Goal: Task Accomplishment & Management: Manage account settings

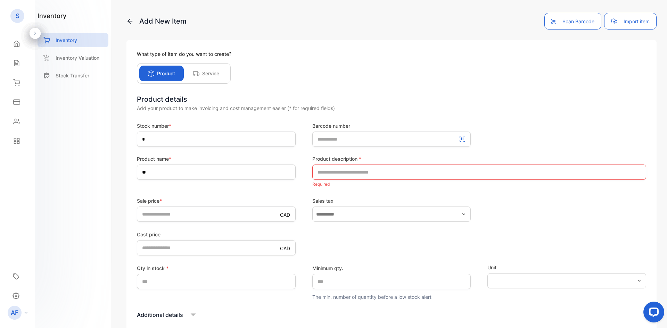
scroll to position [65, 0]
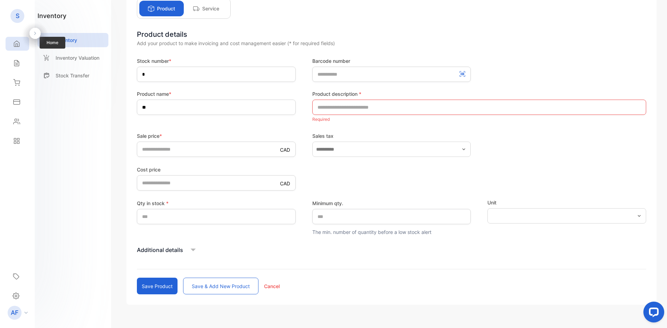
click at [17, 46] on icon at bounding box center [16, 44] width 5 height 6
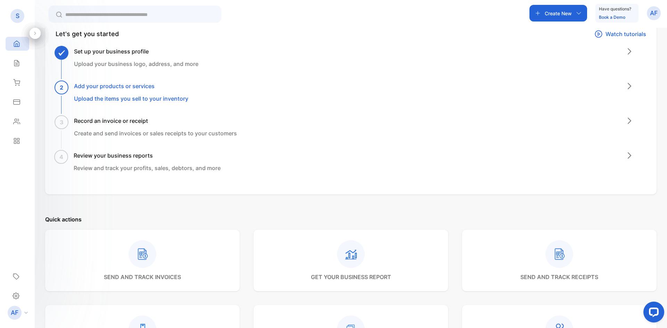
scroll to position [41, 0]
click at [14, 65] on icon at bounding box center [16, 63] width 7 height 7
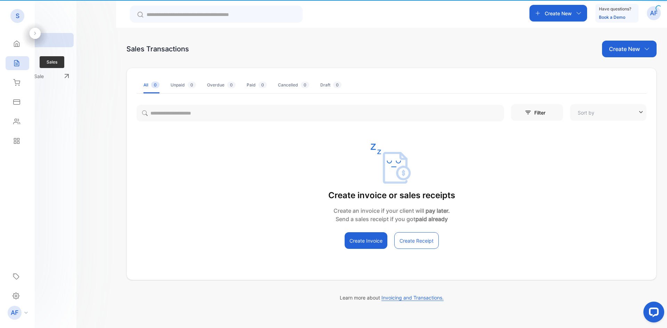
type input "**********"
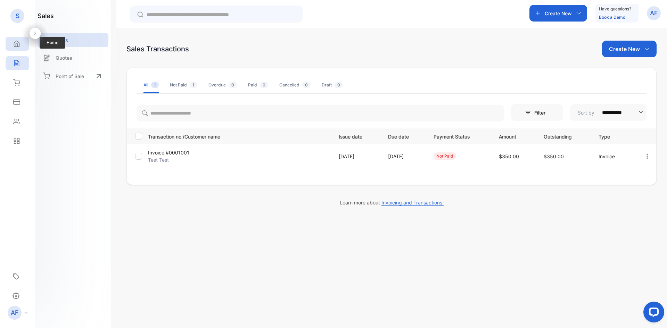
click at [14, 46] on icon at bounding box center [16, 44] width 5 height 6
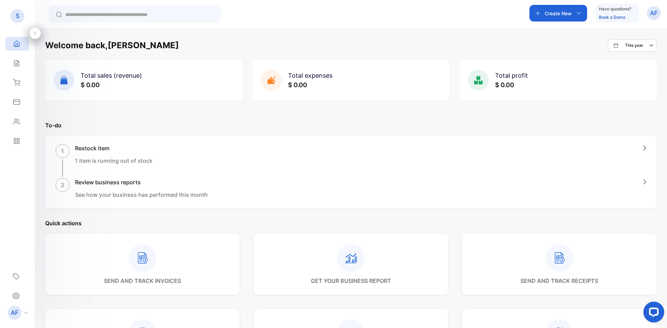
scroll to position [2, 0]
drag, startPoint x: 90, startPoint y: 151, endPoint x: 106, endPoint y: 154, distance: 16.4
click at [106, 154] on div "Restock item 1 item is running out of stock" at bounding box center [113, 160] width 77 height 33
click at [111, 173] on div "Restock item 1 item is running out of stock" at bounding box center [113, 160] width 77 height 33
drag, startPoint x: 99, startPoint y: 184, endPoint x: 131, endPoint y: 183, distance: 32.7
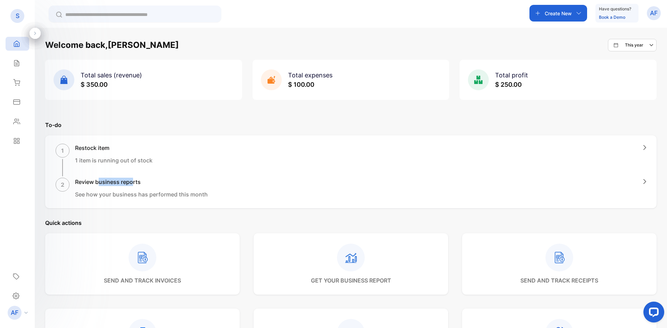
click at [131, 183] on h1 "Review business reports" at bounding box center [141, 182] width 133 height 8
drag, startPoint x: 105, startPoint y: 197, endPoint x: 134, endPoint y: 197, distance: 29.2
click at [134, 197] on p "See how your business has performed this month" at bounding box center [141, 194] width 133 height 8
click at [135, 197] on p "See how your business has performed this month" at bounding box center [141, 194] width 133 height 8
click at [10, 58] on div "Sales" at bounding box center [18, 63] width 24 height 14
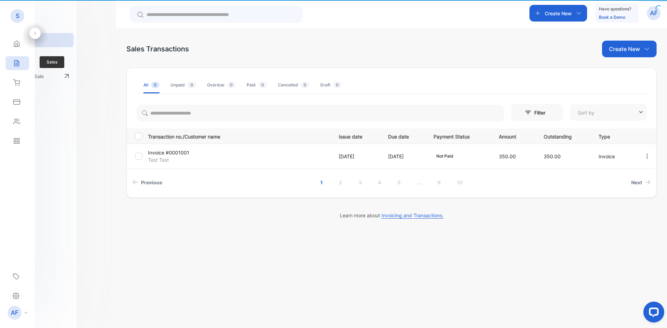
type input "**********"
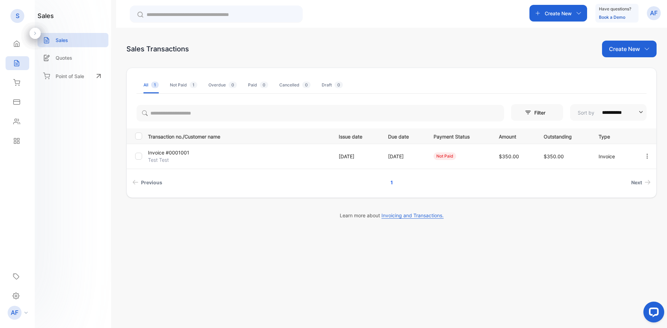
click at [178, 154] on p "Invoice #0001001" at bounding box center [178, 152] width 61 height 7
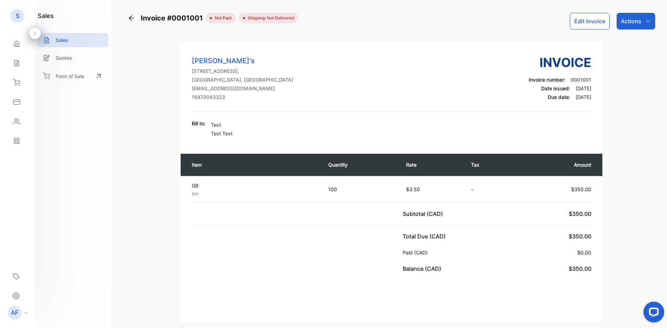
click at [225, 81] on p "BC, Canada" at bounding box center [242, 79] width 101 height 7
click at [596, 16] on button "Edit Invoice" at bounding box center [590, 21] width 40 height 17
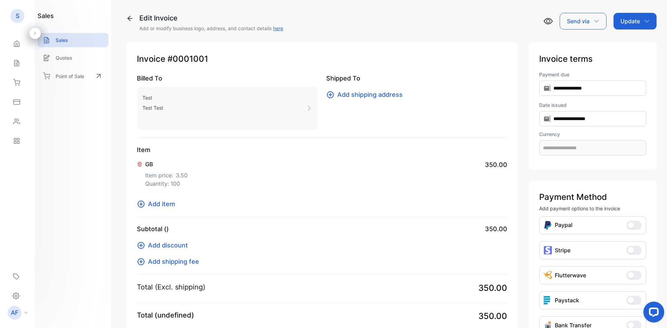
type input "**********"
click at [173, 175] on p "Item price: $ 3.50" at bounding box center [169, 174] width 48 height 11
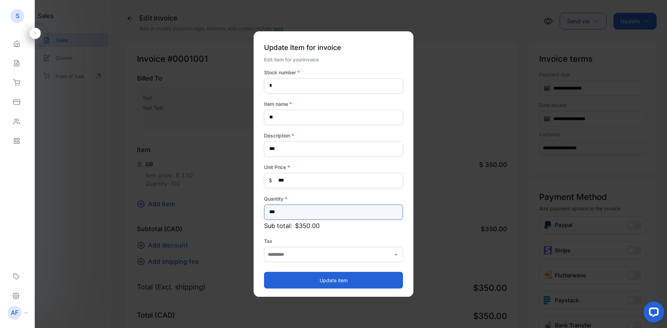
drag, startPoint x: 281, startPoint y: 213, endPoint x: 269, endPoint y: 213, distance: 12.9
click at [269, 213] on input "***" at bounding box center [333, 212] width 139 height 15
click at [280, 213] on input "***" at bounding box center [333, 212] width 139 height 15
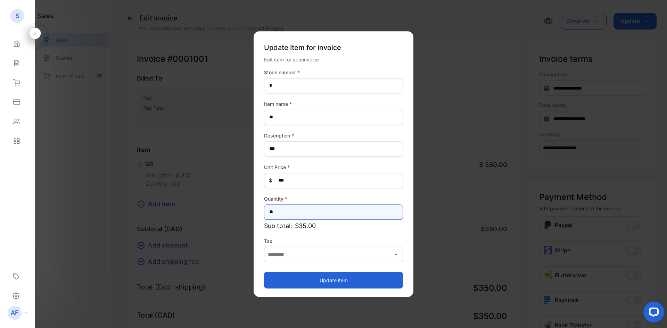
type input "**"
click at [295, 284] on button "Update item" at bounding box center [333, 280] width 139 height 17
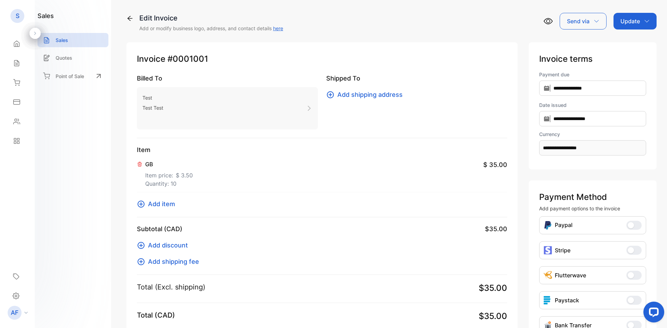
click at [630, 25] on p "Update" at bounding box center [630, 21] width 19 height 8
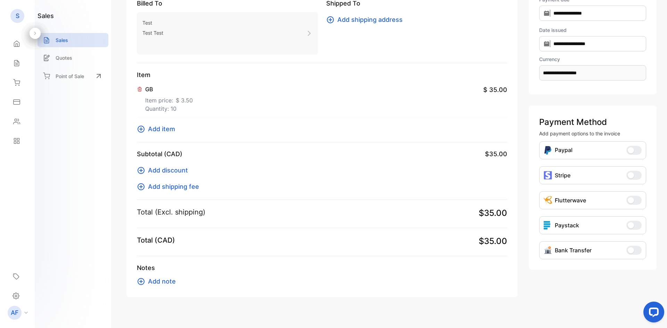
scroll to position [76, 0]
click at [636, 252] on button "Bank Transfer" at bounding box center [634, 249] width 15 height 9
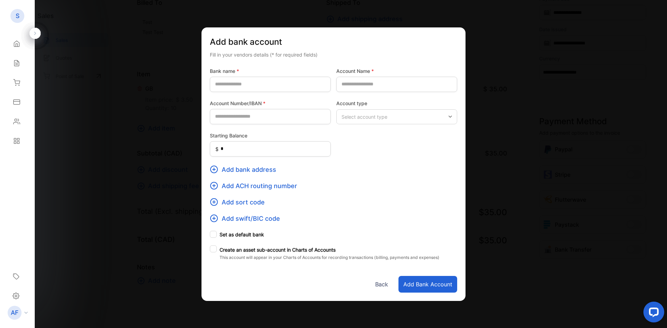
click at [378, 286] on button "Back" at bounding box center [381, 284] width 23 height 17
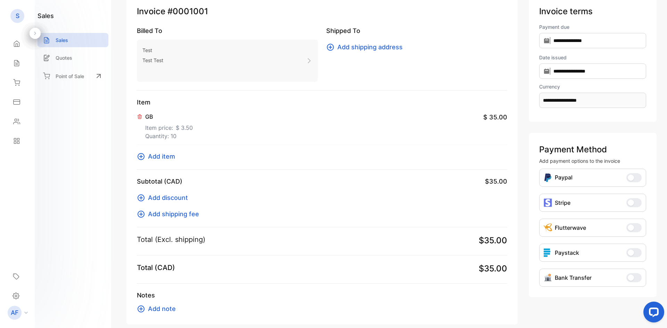
scroll to position [0, 0]
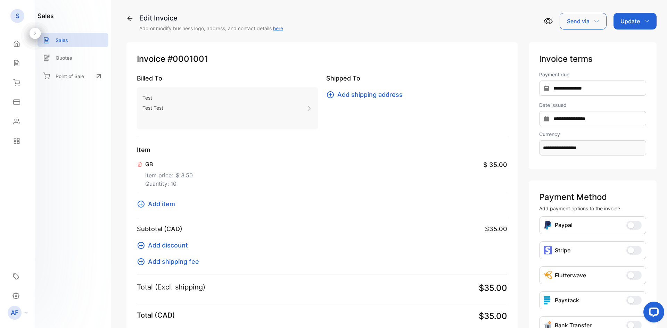
click at [587, 19] on p "Send via" at bounding box center [578, 21] width 23 height 8
click at [573, 48] on div "Email" at bounding box center [585, 44] width 43 height 14
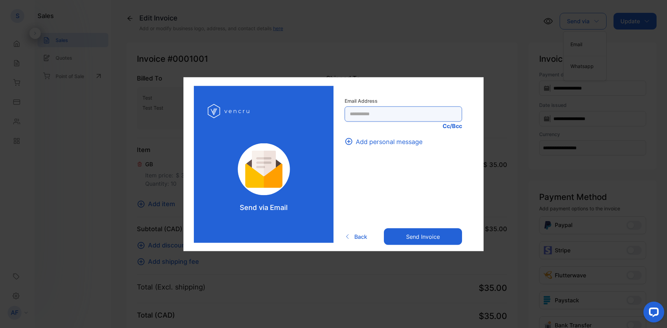
click at [359, 114] on Address-inputrecipient "text" at bounding box center [403, 113] width 117 height 15
click at [359, 238] on span "Back" at bounding box center [360, 237] width 13 height 8
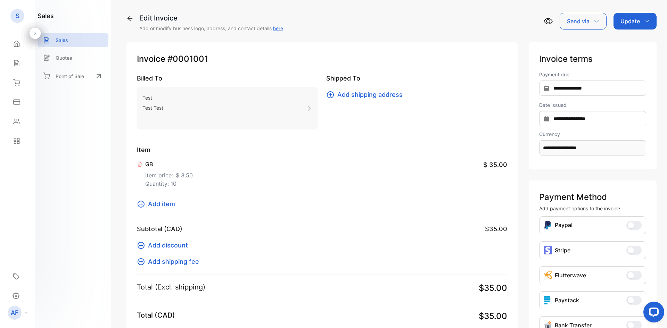
click at [282, 250] on div "Add discount Add shipping fee" at bounding box center [322, 250] width 370 height 33
click at [20, 83] on icon at bounding box center [16, 82] width 7 height 7
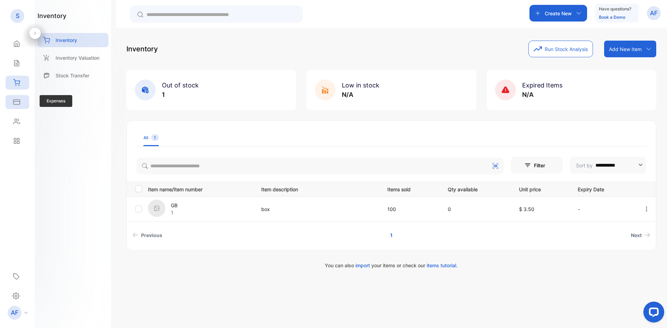
click at [18, 103] on icon at bounding box center [16, 102] width 7 height 7
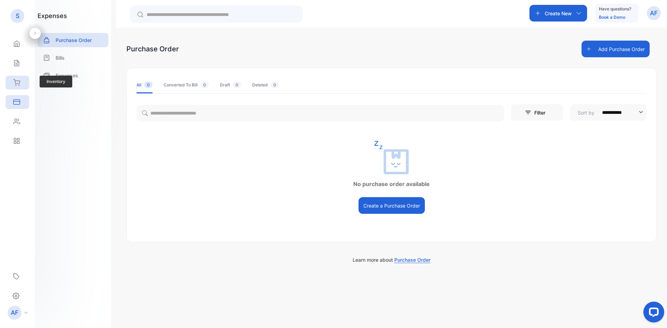
click at [16, 86] on div "Inventory" at bounding box center [18, 83] width 24 height 14
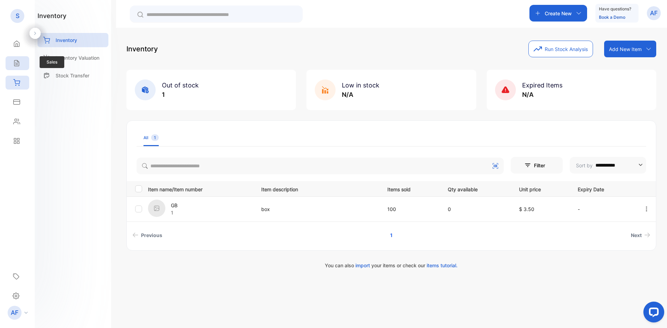
click at [17, 67] on div "Sales" at bounding box center [18, 63] width 24 height 14
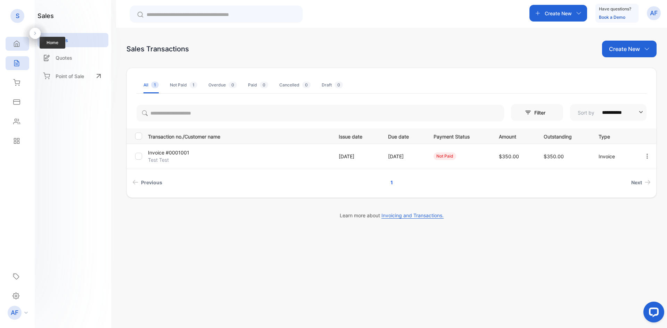
click at [15, 47] on icon at bounding box center [16, 44] width 5 height 6
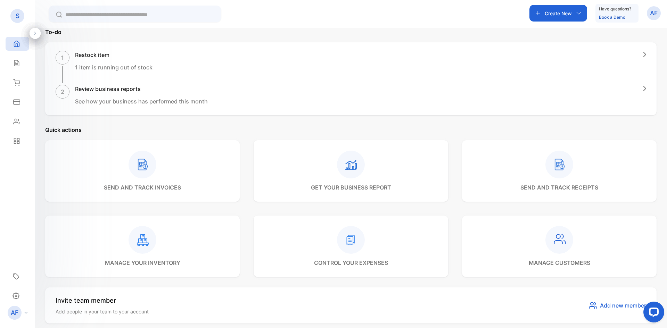
scroll to position [95, 0]
click at [199, 181] on div "send and track invoices" at bounding box center [142, 171] width 195 height 62
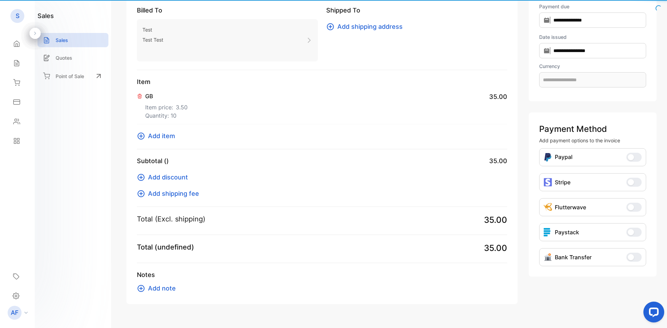
type input "**********"
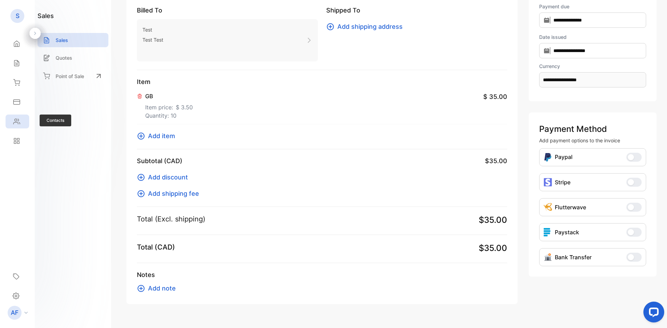
click at [10, 127] on div "Contacts" at bounding box center [18, 122] width 24 height 14
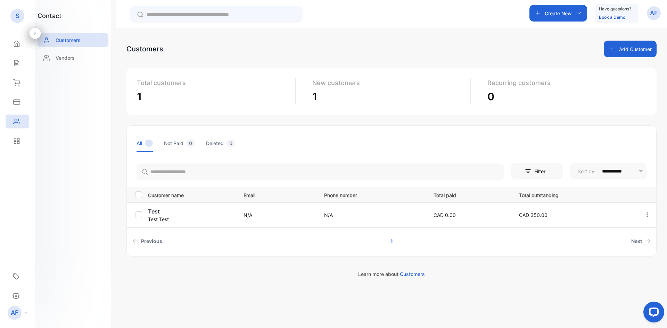
click at [159, 213] on p "Test" at bounding box center [191, 211] width 87 height 8
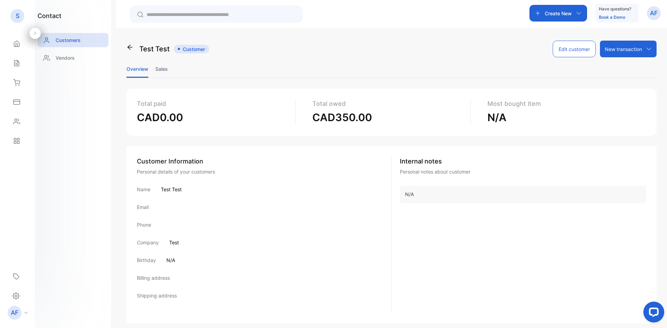
scroll to position [15, 0]
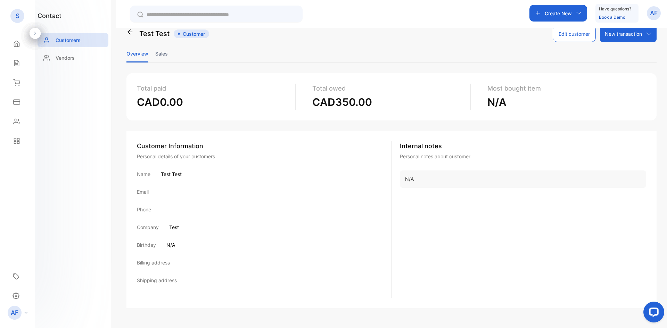
click at [612, 254] on div "Internal notes Personal notes about customer N/A" at bounding box center [523, 219] width 246 height 157
click at [353, 310] on div "Overview Sales Total paid CAD0.00 Total owed CAD350.00 Most bought item N/A Cus…" at bounding box center [391, 181] width 530 height 272
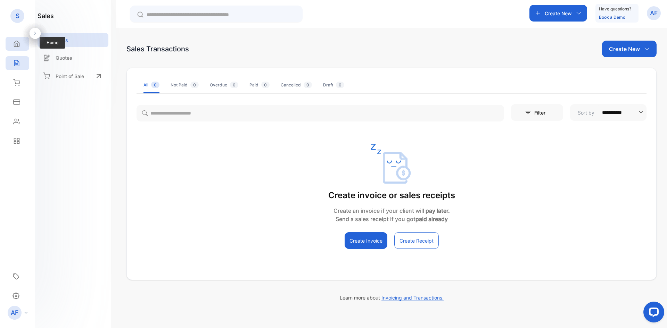
click at [19, 47] on icon at bounding box center [16, 43] width 7 height 7
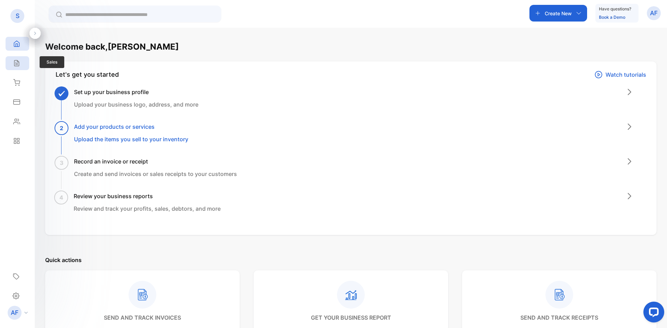
click at [18, 62] on icon at bounding box center [16, 63] width 5 height 6
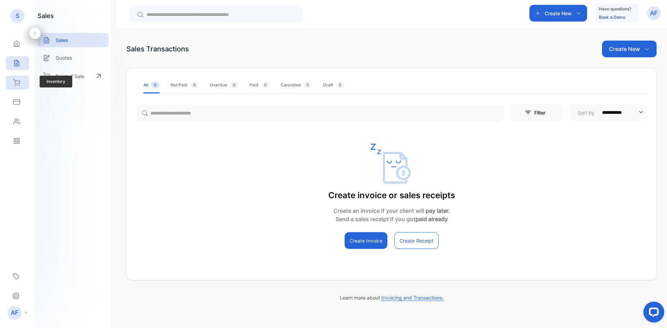
click at [21, 81] on div "Inventory" at bounding box center [18, 83] width 24 height 14
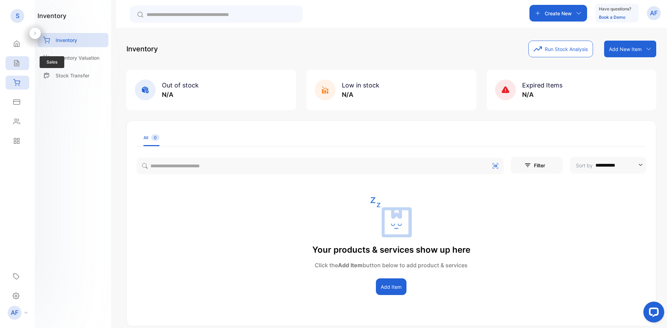
click at [18, 62] on icon at bounding box center [16, 63] width 5 height 6
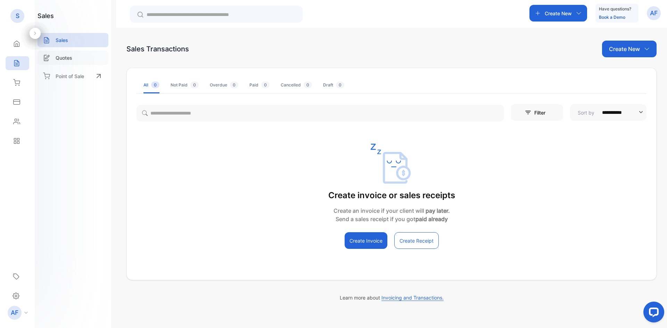
click at [64, 59] on p "Quotes" at bounding box center [64, 57] width 17 height 7
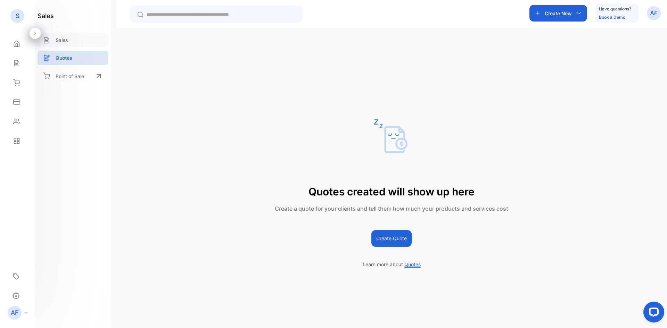
click at [75, 43] on div "Sales" at bounding box center [73, 40] width 71 height 14
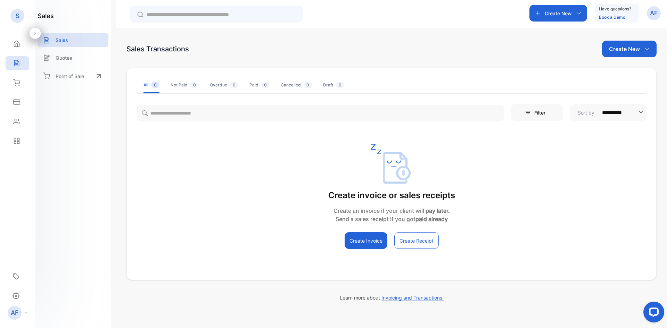
click at [617, 47] on p "Create New" at bounding box center [624, 49] width 31 height 8
click at [545, 13] on p "Create New" at bounding box center [558, 13] width 27 height 7
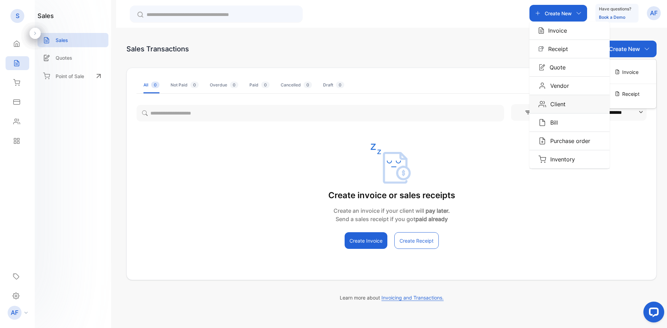
click at [558, 101] on p "Client" at bounding box center [555, 104] width 19 height 8
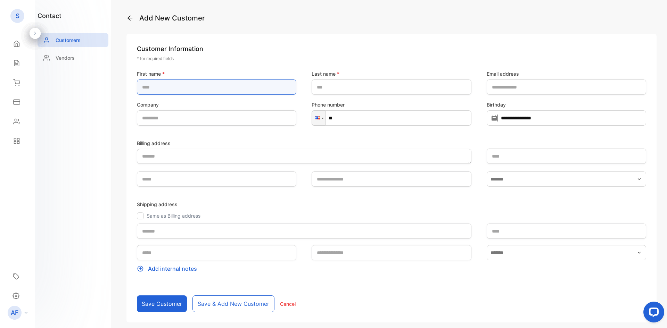
click at [162, 86] on name-inputfirstname "text" at bounding box center [217, 87] width 160 height 15
click at [173, 88] on name-inputfirstname "text" at bounding box center [217, 87] width 160 height 15
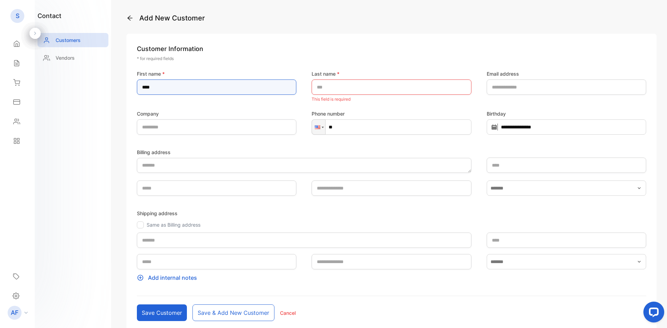
type name-inputfirstname "****"
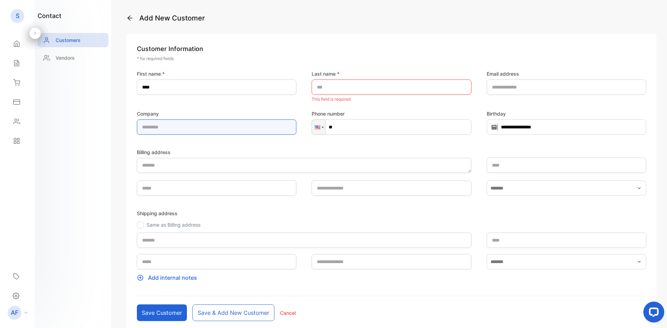
click at [175, 129] on input "text" at bounding box center [217, 127] width 160 height 15
type input "****"
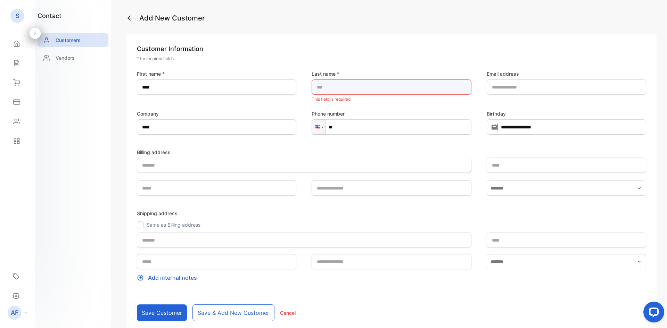
click at [318, 86] on name-inputlastname "text" at bounding box center [392, 87] width 160 height 15
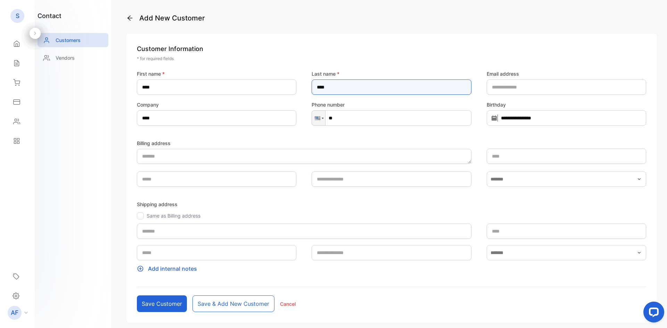
type name-inputlastname "****"
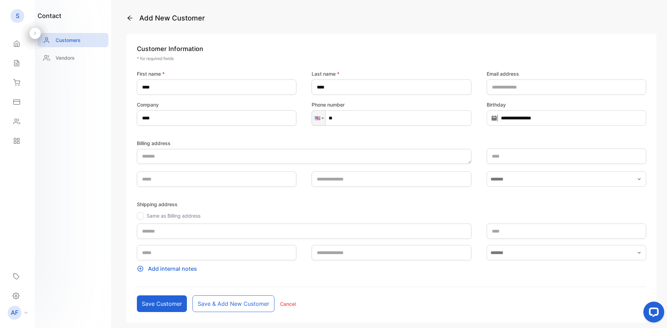
click at [339, 145] on label "Billing address" at bounding box center [304, 143] width 335 height 7
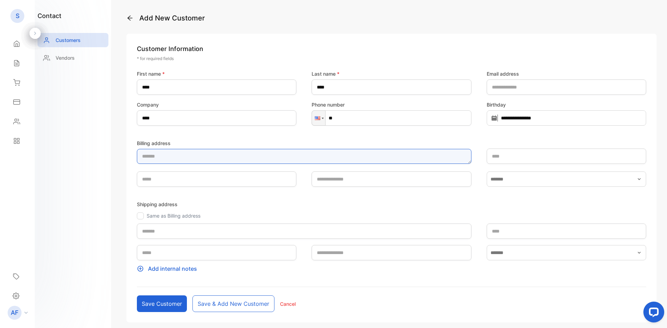
click at [339, 149] on textarea "Billing address" at bounding box center [304, 156] width 335 height 15
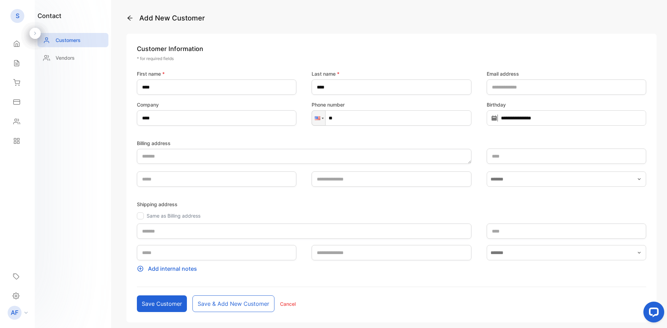
click at [139, 217] on div at bounding box center [140, 216] width 7 height 7
click at [207, 303] on button "Save & add new customer" at bounding box center [234, 304] width 82 height 17
type input "****"
click at [58, 59] on p "Vendors" at bounding box center [65, 57] width 19 height 7
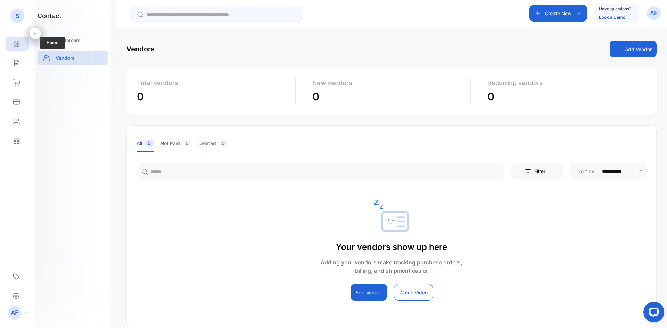
click at [20, 44] on div "Home" at bounding box center [18, 44] width 24 height 14
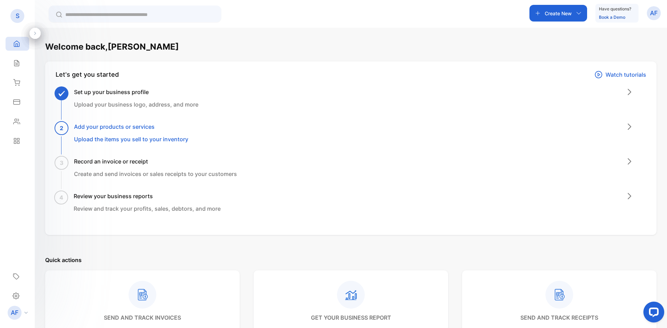
click at [129, 139] on p "Upload the items you sell to your inventory" at bounding box center [131, 139] width 114 height 8
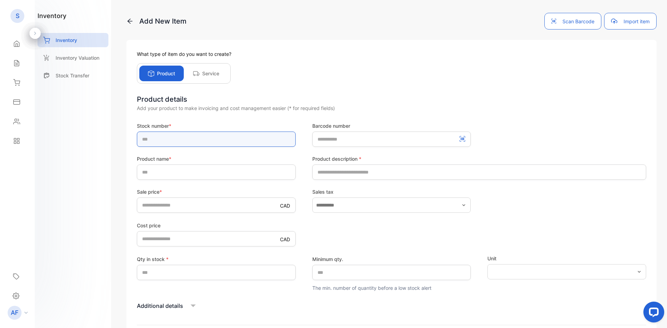
click at [169, 141] on input "text" at bounding box center [216, 139] width 159 height 15
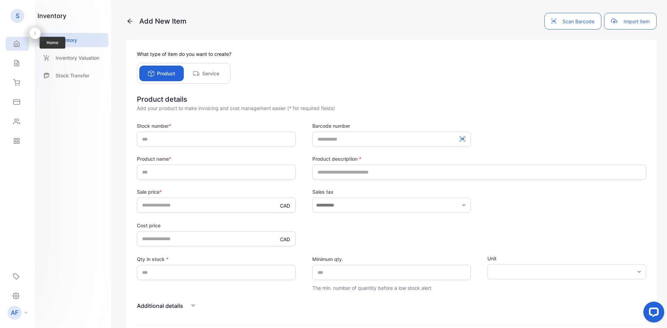
click at [15, 45] on icon at bounding box center [16, 43] width 7 height 7
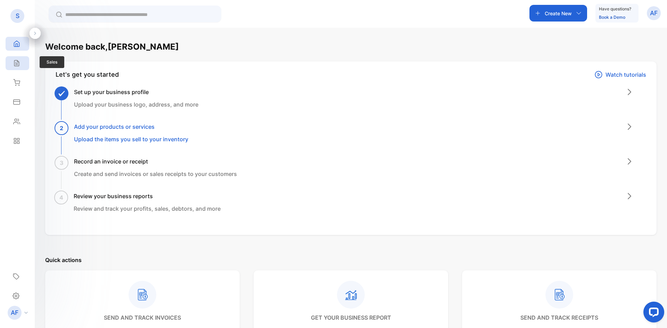
click at [18, 64] on icon at bounding box center [16, 63] width 7 height 7
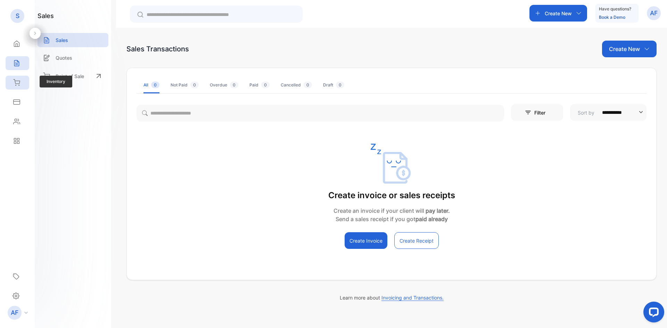
click at [13, 87] on div "Inventory" at bounding box center [18, 83] width 24 height 14
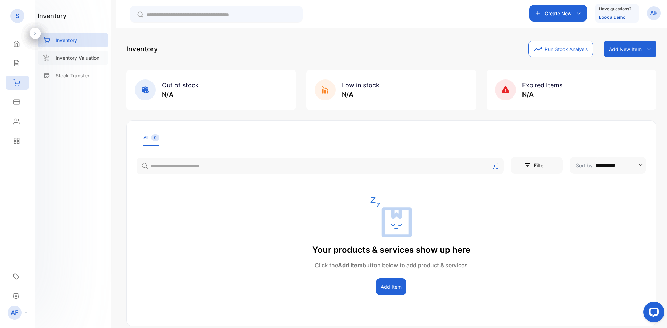
click at [96, 59] on p "Inventory Valuation" at bounding box center [78, 57] width 44 height 7
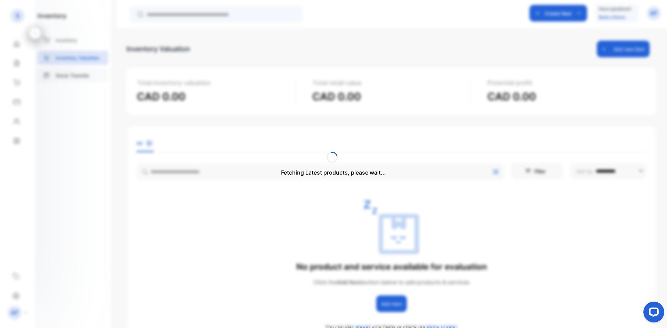
click at [72, 79] on div "Fetching Latest products, please wait..." at bounding box center [333, 164] width 667 height 328
click at [81, 76] on p "Stock Transfer" at bounding box center [73, 75] width 34 height 7
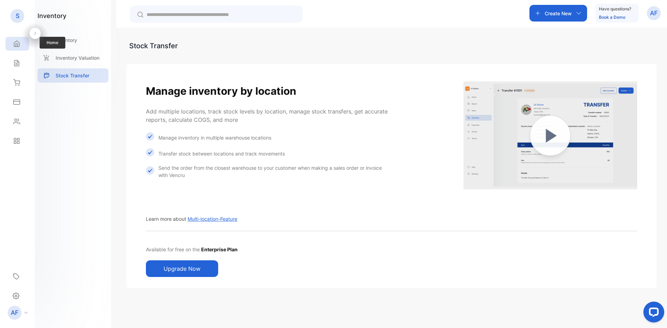
click at [16, 41] on icon at bounding box center [16, 44] width 5 height 6
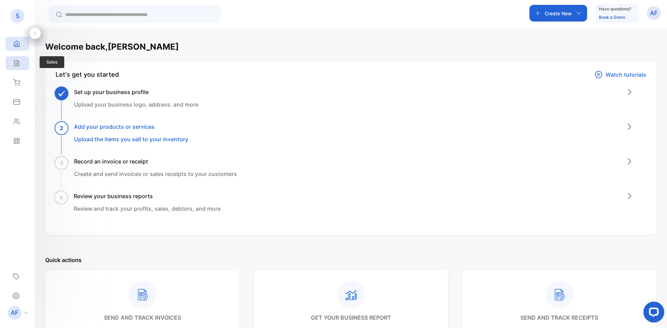
click at [21, 62] on div "Sales" at bounding box center [18, 63] width 24 height 14
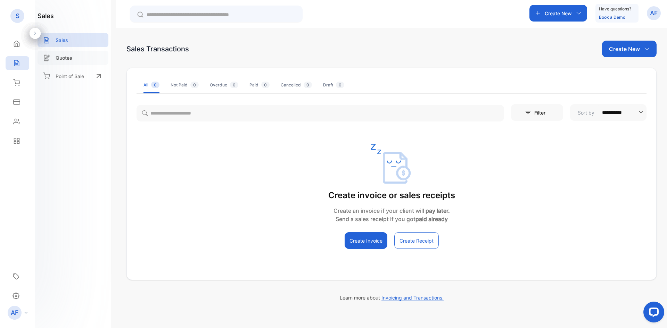
click at [79, 57] on div "Quotes" at bounding box center [73, 58] width 71 height 14
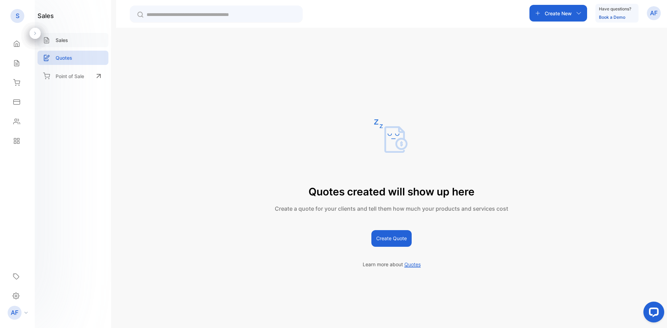
click at [76, 37] on div "Sales" at bounding box center [73, 40] width 71 height 14
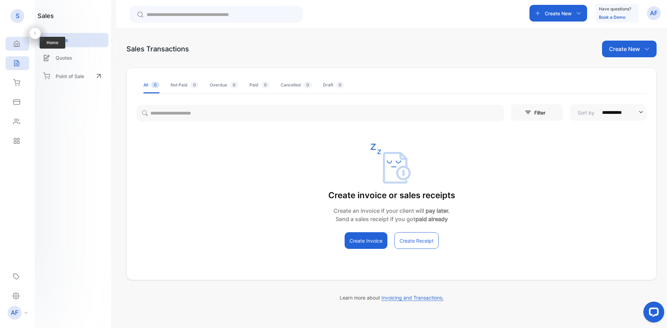
click at [21, 42] on div "Home" at bounding box center [18, 44] width 24 height 14
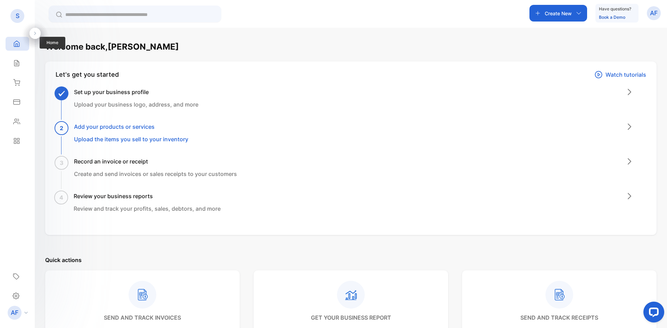
click at [14, 43] on icon at bounding box center [16, 44] width 5 height 6
click at [17, 63] on icon at bounding box center [16, 63] width 7 height 7
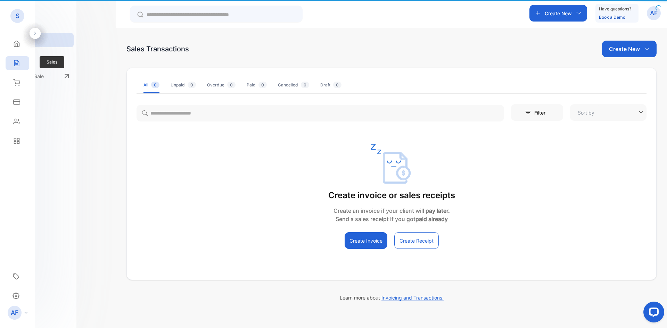
type input "**********"
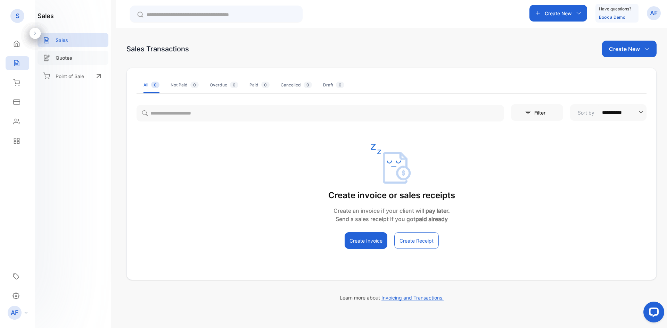
click at [65, 59] on p "Quotes" at bounding box center [64, 57] width 17 height 7
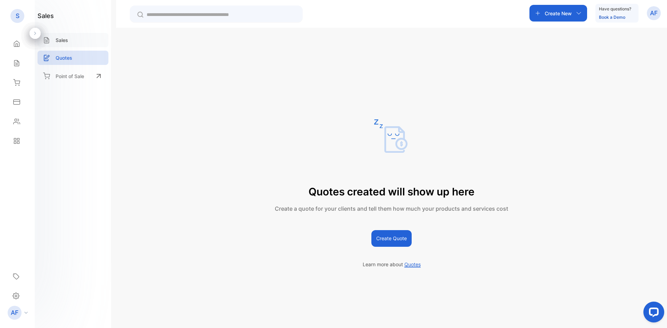
click at [74, 41] on div "Sales" at bounding box center [73, 40] width 71 height 14
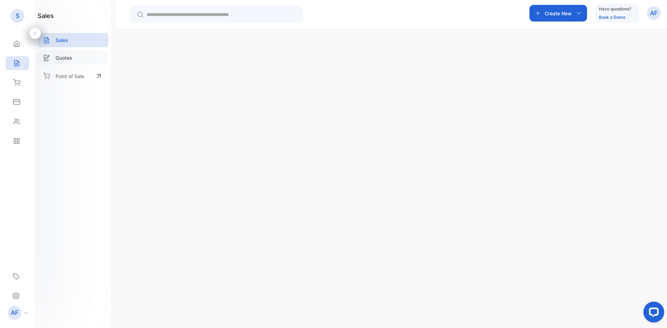
click at [80, 57] on div "Quotes" at bounding box center [73, 58] width 71 height 14
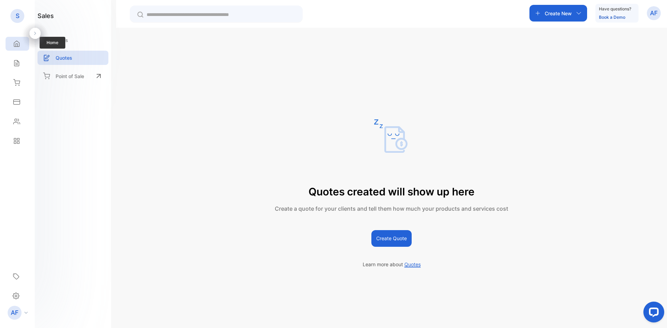
click at [19, 44] on icon at bounding box center [16, 44] width 5 height 6
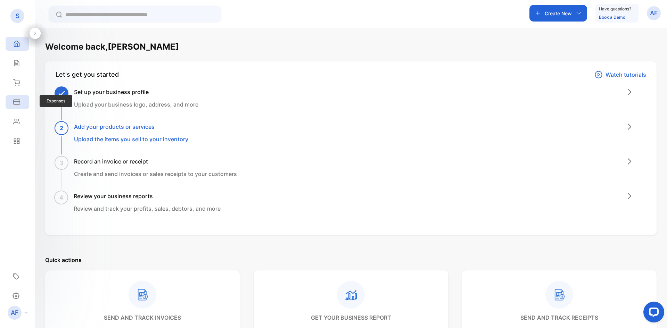
click at [16, 104] on icon at bounding box center [17, 102] width 6 height 5
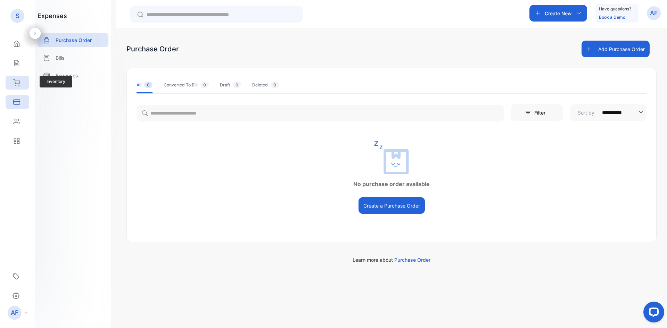
click at [16, 79] on icon at bounding box center [16, 82] width 7 height 7
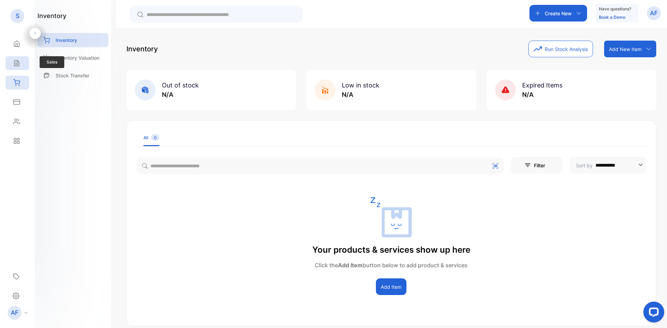
click at [15, 63] on icon at bounding box center [16, 63] width 7 height 7
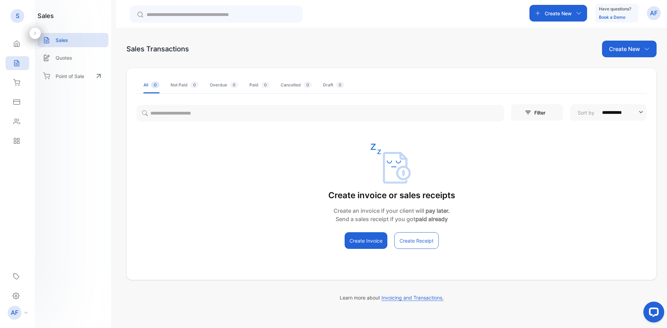
click at [203, 186] on div "Create invoice or sales receipts Create an invoice if your client will pay late…" at bounding box center [392, 196] width 530 height 105
click at [73, 58] on div "Quotes" at bounding box center [73, 58] width 71 height 14
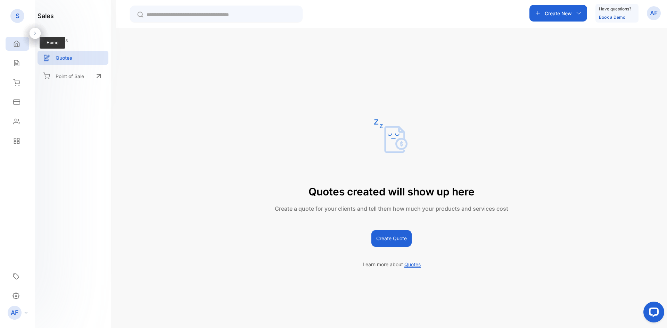
click at [21, 47] on div "Home" at bounding box center [18, 44] width 24 height 14
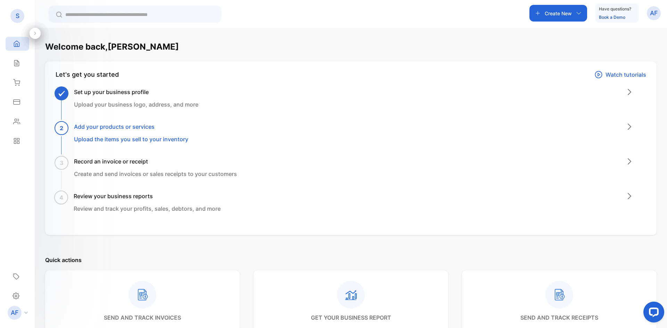
click at [106, 139] on p "Upload the items you sell to your inventory" at bounding box center [131, 139] width 114 height 8
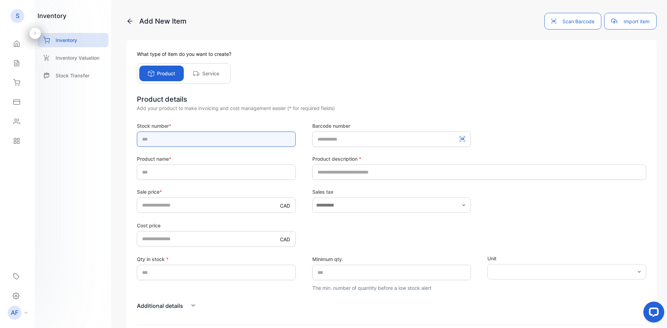
click at [195, 137] on input "text" at bounding box center [216, 139] width 159 height 15
type input "*"
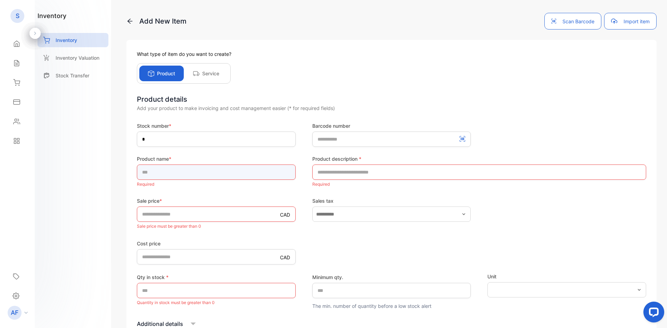
click at [163, 171] on input "text" at bounding box center [216, 172] width 159 height 15
type input "**"
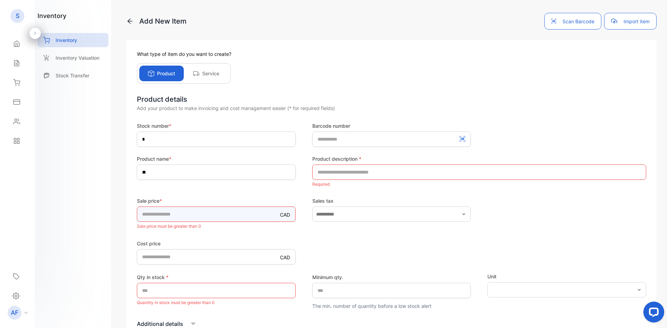
click at [196, 215] on input "*" at bounding box center [216, 214] width 159 height 15
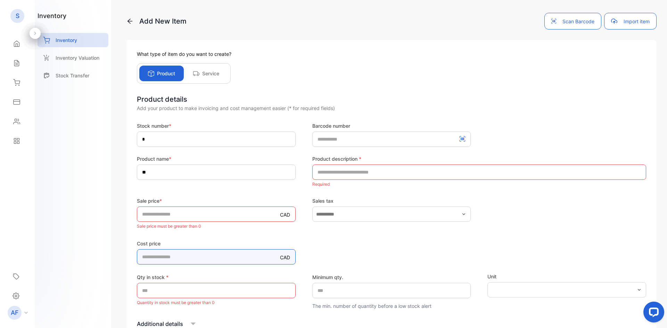
click at [203, 262] on price-inputcostofitem "*" at bounding box center [216, 257] width 159 height 15
type price-inputcostofitem "**"
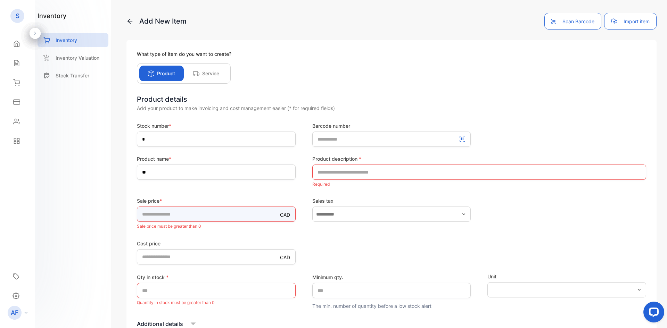
click at [175, 215] on input "*" at bounding box center [216, 214] width 159 height 15
type input "****"
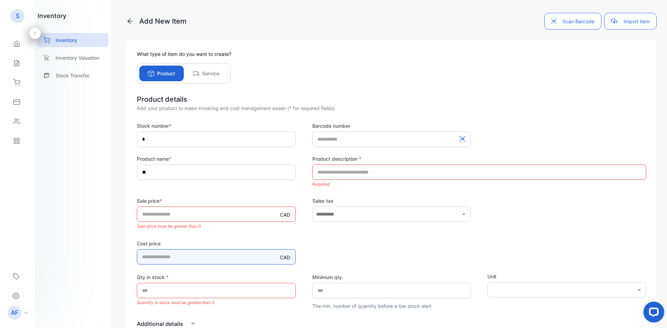
click at [145, 256] on form "Stock number * * Barcode number Product name * ** Product description * Require…" at bounding box center [391, 245] width 509 height 246
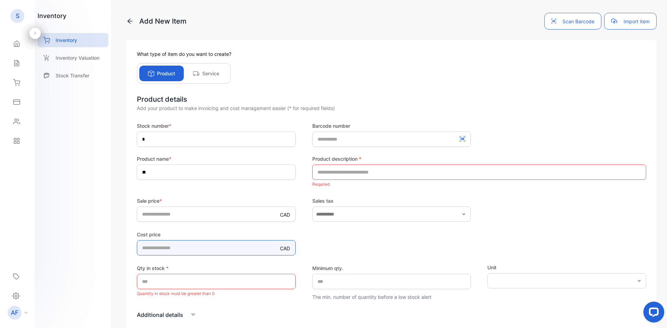
type price-inputcostofitem "*"
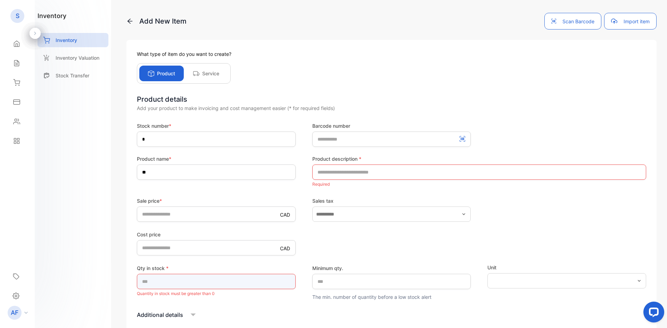
click at [159, 284] on input "*" at bounding box center [216, 281] width 159 height 15
click at [157, 284] on input "*" at bounding box center [216, 281] width 159 height 15
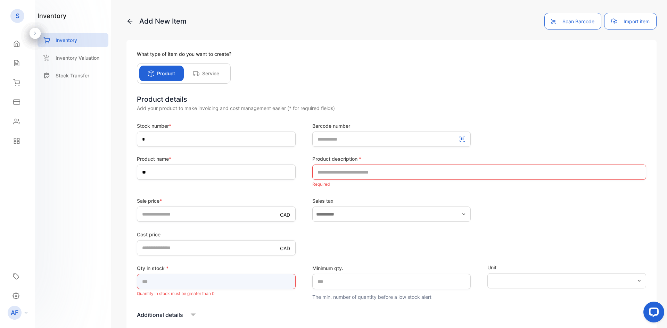
type input "***"
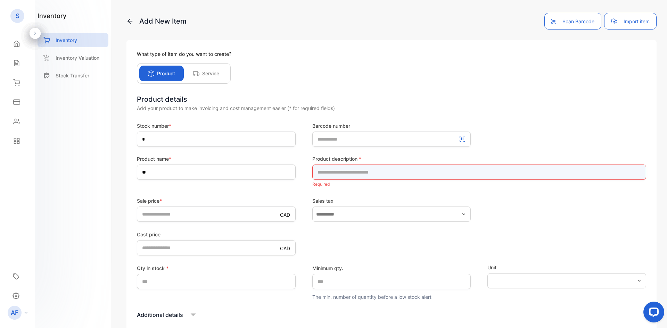
click at [378, 170] on input "text" at bounding box center [479, 172] width 334 height 15
click at [384, 174] on input "text" at bounding box center [479, 172] width 334 height 15
type input "***"
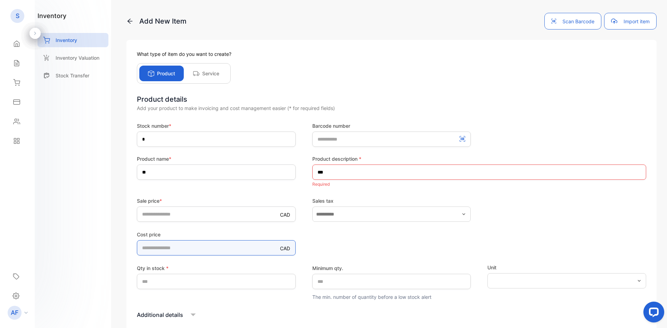
click at [375, 243] on div "Cost price CAD *" at bounding box center [391, 242] width 509 height 25
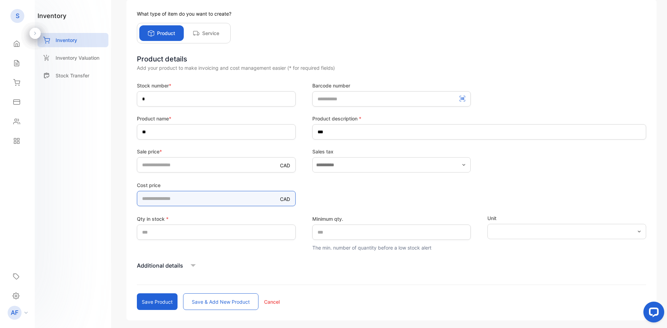
scroll to position [41, 0]
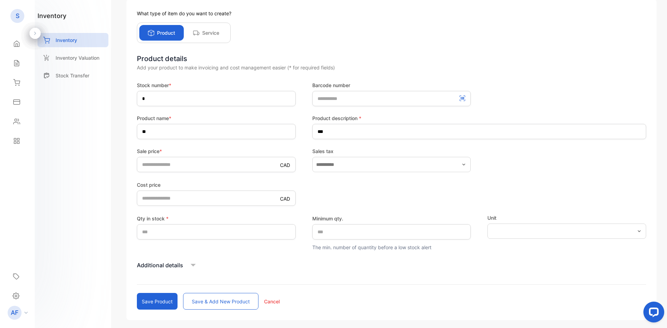
click at [168, 303] on button "Save product" at bounding box center [157, 301] width 41 height 17
type input "*"
type price-inputcostofitem "*"
type input "*"
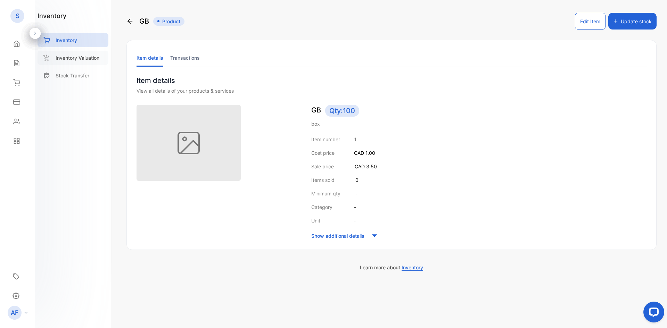
click at [83, 59] on p "Inventory Valuation" at bounding box center [78, 57] width 44 height 7
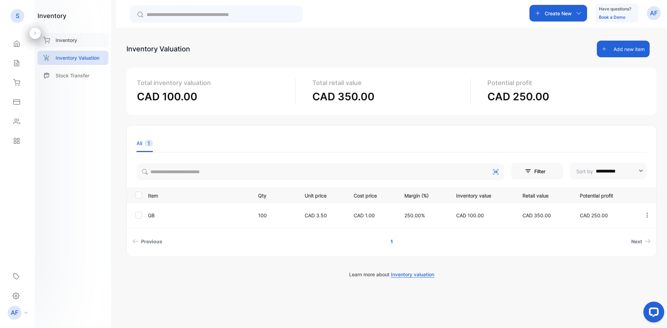
click at [75, 41] on p "Inventory" at bounding box center [67, 39] width 22 height 7
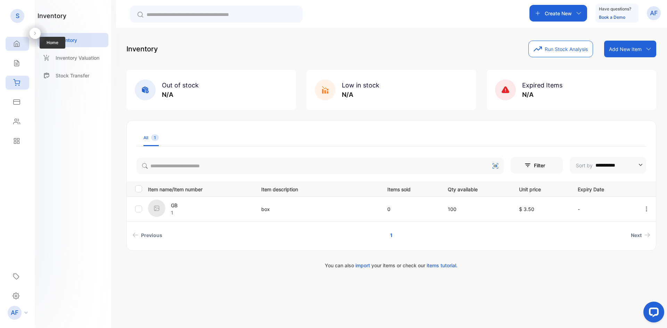
click at [17, 44] on icon at bounding box center [16, 43] width 7 height 7
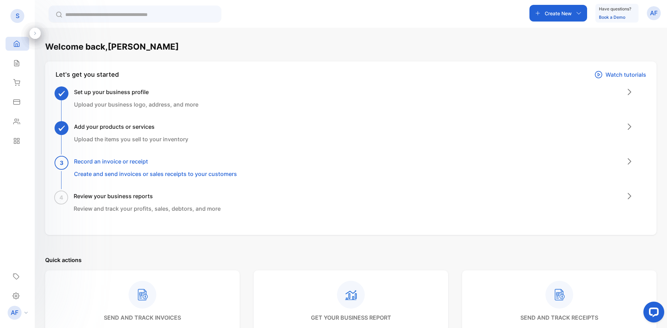
click at [118, 175] on p "Create and send invoices or sales receipts to your customers" at bounding box center [155, 174] width 163 height 8
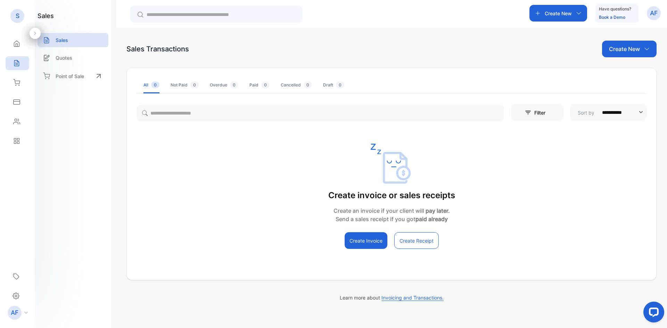
click at [356, 239] on button "Create Invoice" at bounding box center [366, 240] width 43 height 17
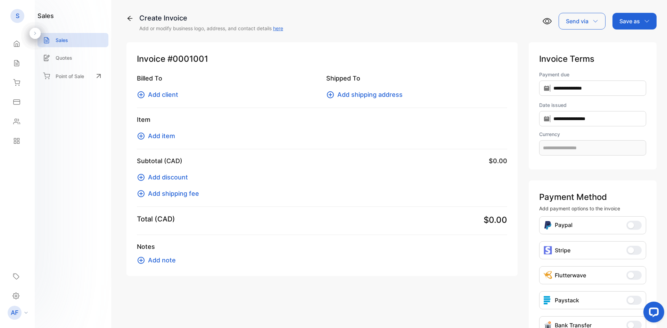
type input "**********"
click at [142, 96] on icon at bounding box center [141, 95] width 8 height 8
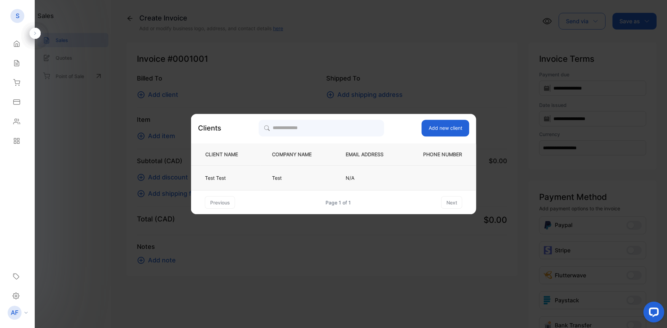
click at [207, 177] on p "Test Test" at bounding box center [224, 177] width 39 height 7
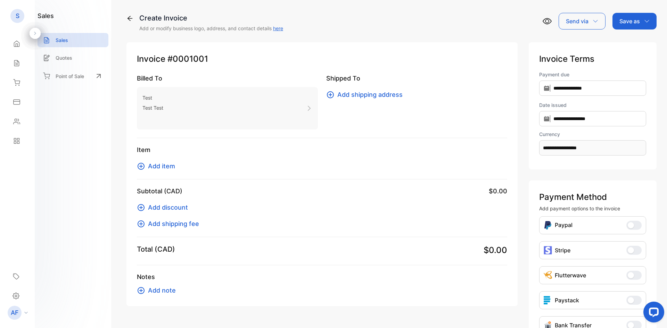
click at [139, 168] on icon at bounding box center [141, 166] width 8 height 8
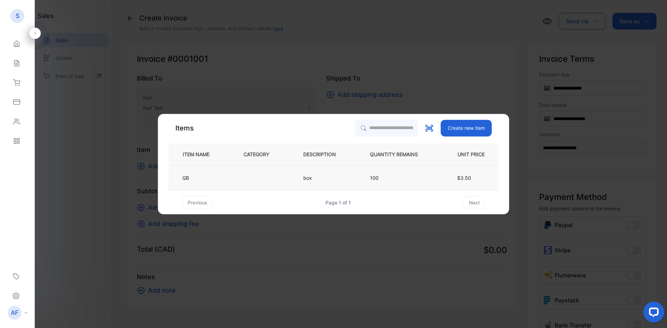
click at [322, 178] on p "box" at bounding box center [312, 177] width 18 height 7
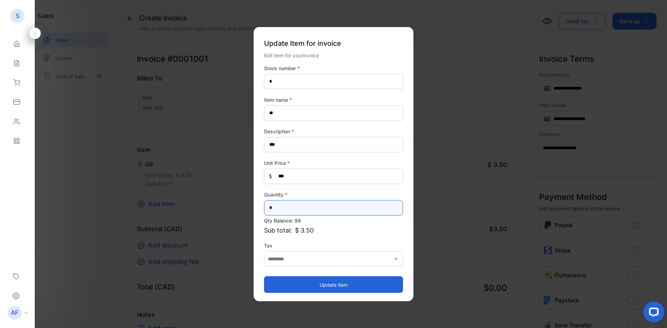
drag, startPoint x: 291, startPoint y: 209, endPoint x: 265, endPoint y: 209, distance: 25.7
click at [265, 209] on input "*" at bounding box center [333, 207] width 139 height 15
type input "***"
click at [294, 287] on button "Update item" at bounding box center [333, 285] width 139 height 17
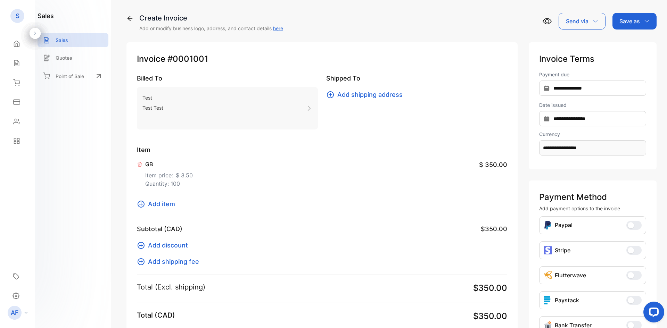
click at [625, 20] on p "Save as" at bounding box center [630, 21] width 21 height 8
click at [627, 44] on div "Invoice" at bounding box center [633, 44] width 40 height 14
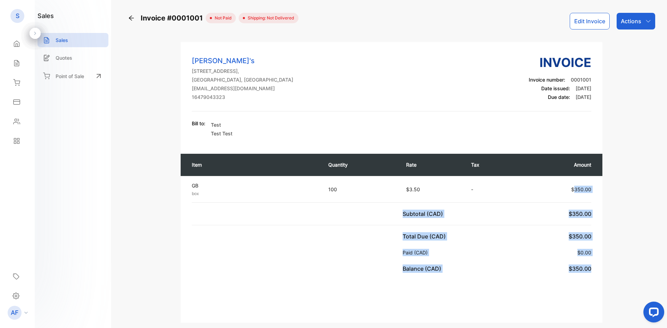
drag, startPoint x: 574, startPoint y: 190, endPoint x: 589, endPoint y: 271, distance: 82.3
click at [589, 271] on div "Item Quantity Rate Tax Amount GB box Unit price: $3.50 100 $3.50 - $350.00 Subt…" at bounding box center [392, 213] width 422 height 133
click at [517, 253] on div "Paid (CAD) $0.00" at bounding box center [497, 252] width 189 height 7
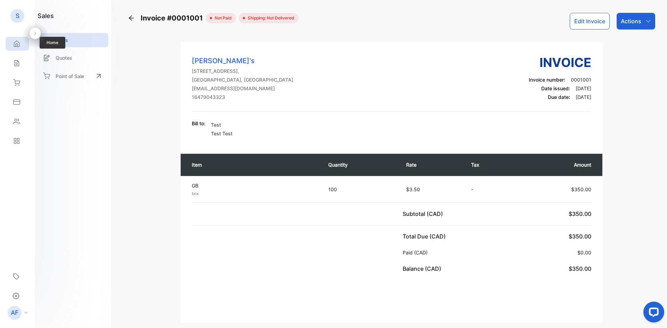
click at [17, 48] on div "Home" at bounding box center [18, 44] width 24 height 14
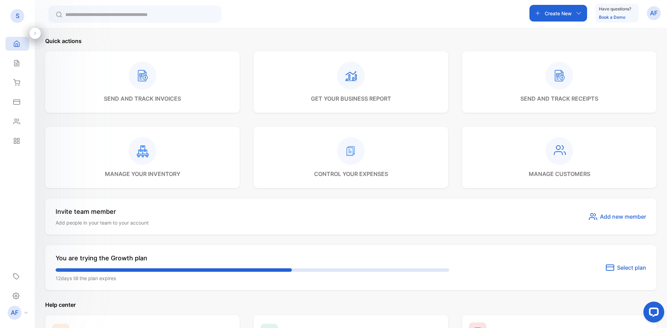
scroll to position [181, 0]
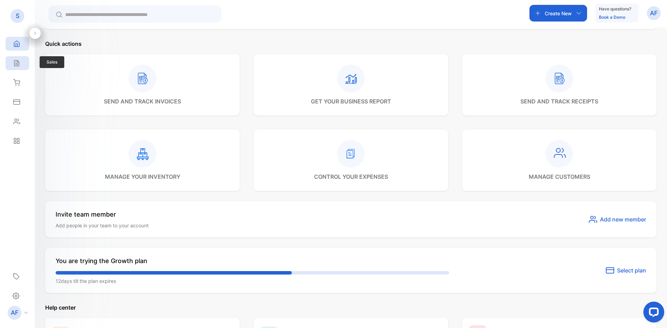
click at [20, 59] on div "Sales" at bounding box center [18, 63] width 24 height 14
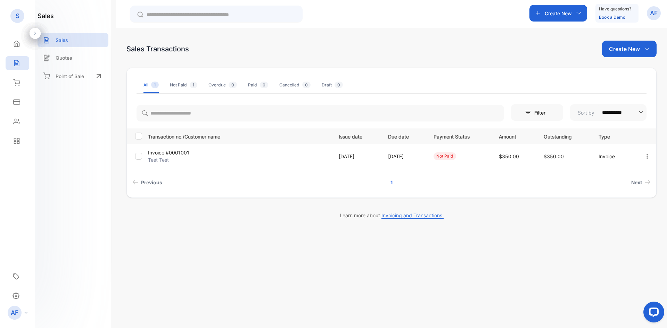
click at [177, 83] on div "Not Paid 1" at bounding box center [183, 85] width 27 height 6
click at [154, 85] on span "1" at bounding box center [155, 85] width 8 height 7
click at [78, 62] on div "Quotes" at bounding box center [73, 58] width 71 height 14
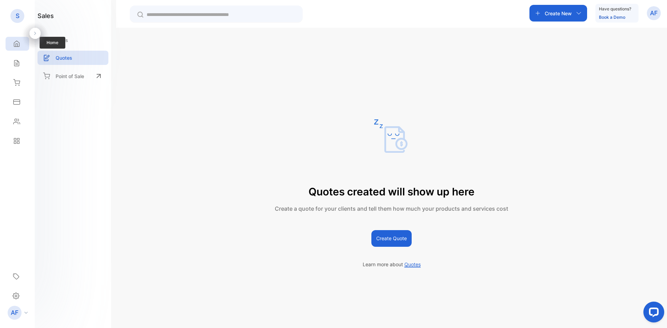
click at [13, 47] on div "Home" at bounding box center [18, 44] width 24 height 14
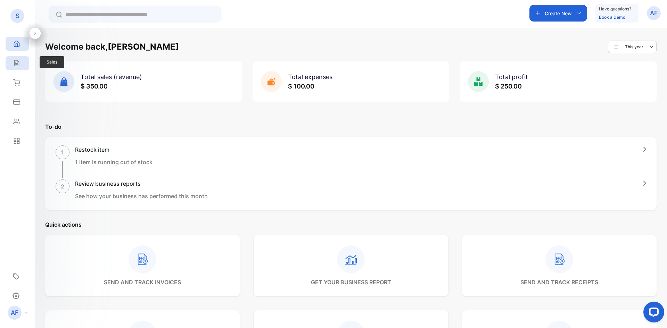
click at [23, 65] on div "Sales" at bounding box center [18, 63] width 24 height 14
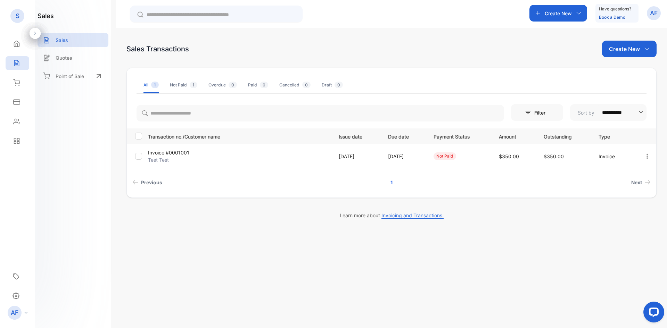
click at [176, 85] on div "Not Paid 1" at bounding box center [183, 85] width 27 height 6
click at [161, 155] on p "Invoice #0001001" at bounding box center [178, 152] width 61 height 7
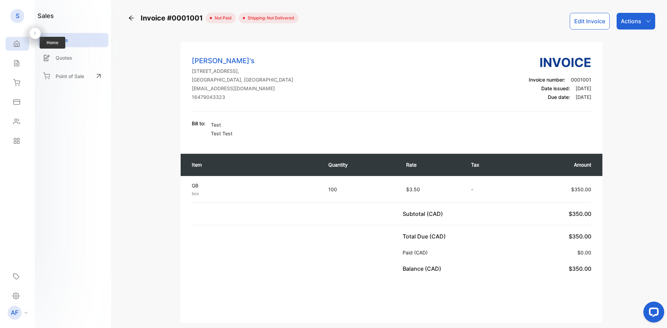
click at [20, 43] on div "Home" at bounding box center [18, 44] width 24 height 14
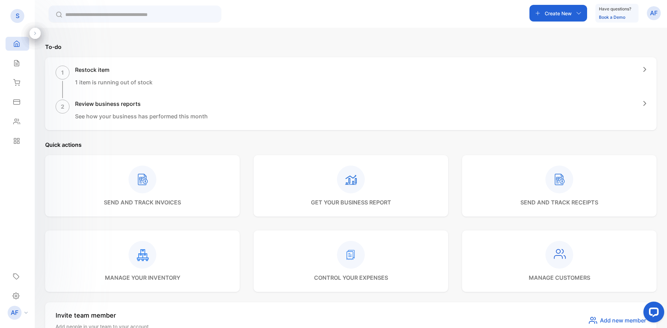
scroll to position [80, 0]
click at [100, 70] on h1 "Restock item" at bounding box center [113, 70] width 77 height 8
click at [21, 62] on div "Sales" at bounding box center [18, 63] width 24 height 14
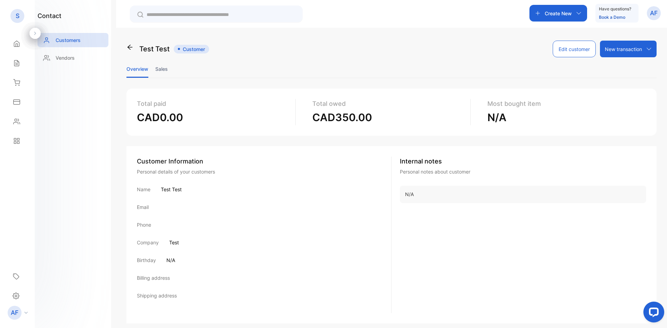
scroll to position [15, 0]
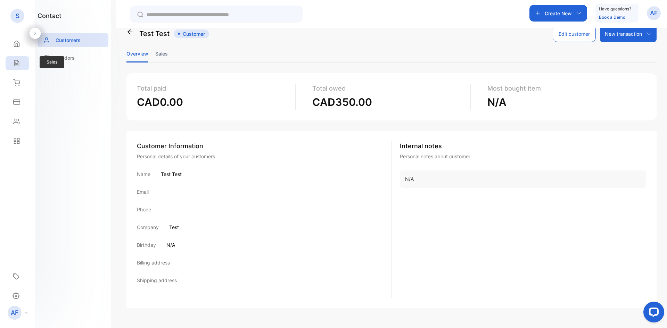
click at [15, 68] on div "Sales" at bounding box center [18, 63] width 24 height 14
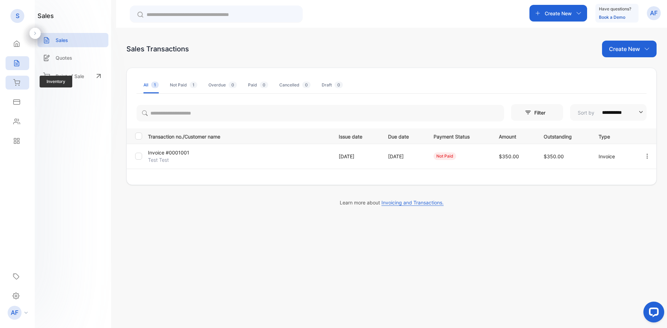
click at [24, 87] on div "Inventory" at bounding box center [18, 83] width 24 height 14
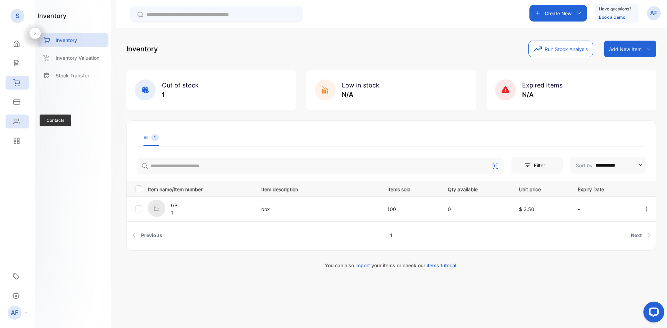
click at [17, 119] on icon at bounding box center [16, 121] width 7 height 7
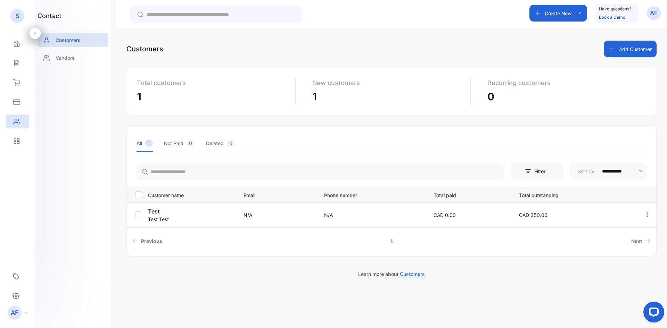
click at [646, 216] on icon "button" at bounding box center [647, 215] width 6 height 6
click at [617, 254] on div "Edit" at bounding box center [616, 256] width 78 height 14
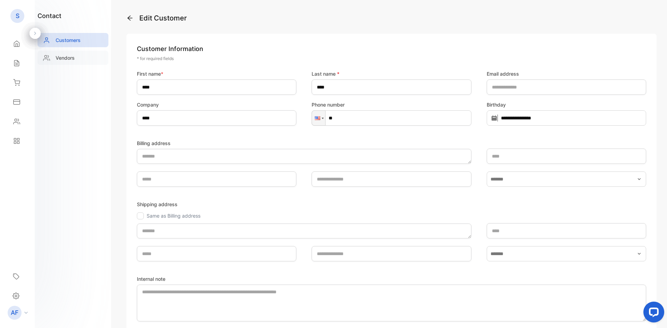
click at [57, 60] on p "Vendors" at bounding box center [65, 57] width 19 height 7
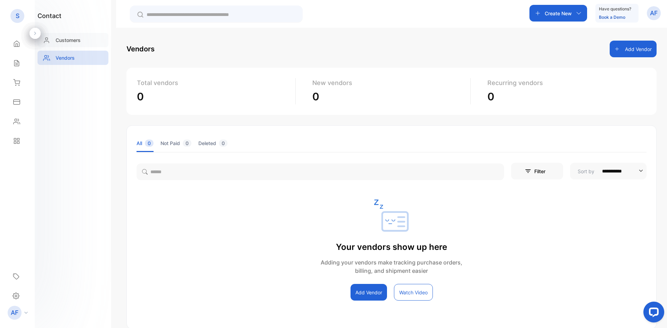
click at [67, 40] on p "Customers" at bounding box center [68, 39] width 25 height 7
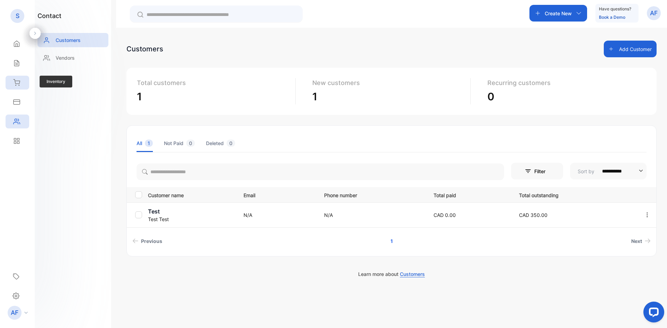
click at [18, 83] on icon at bounding box center [16, 82] width 7 height 7
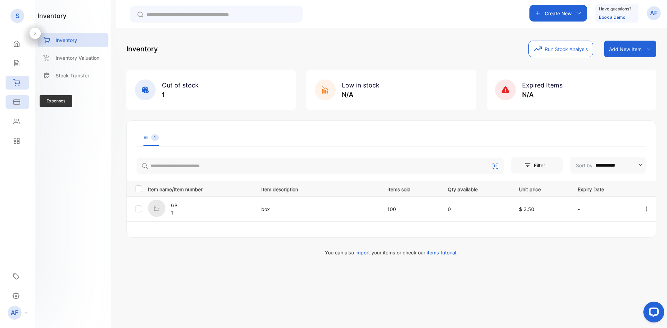
click at [18, 100] on icon at bounding box center [17, 102] width 6 height 5
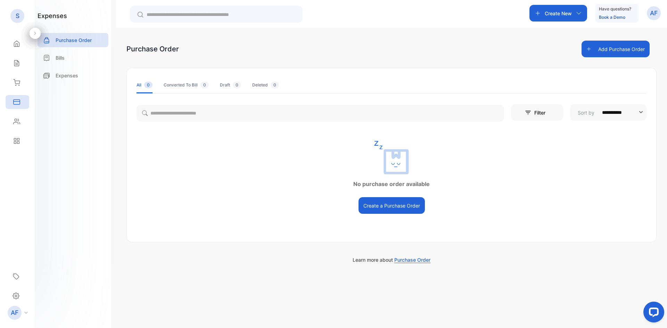
click at [408, 206] on button "Create a Purchase Order" at bounding box center [392, 205] width 66 height 17
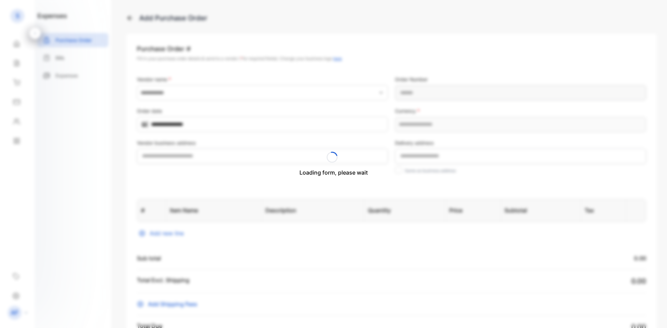
type input "**********"
type Number-inputPurchaseOrderNumber "**********"
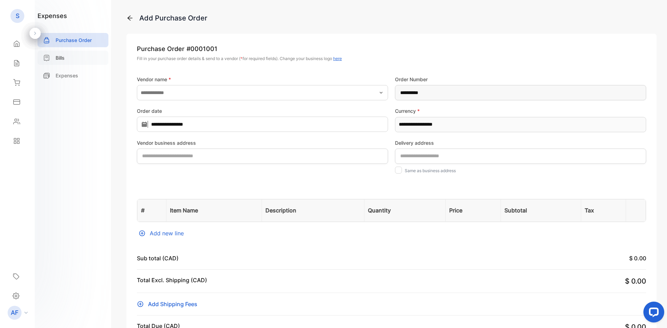
click at [59, 62] on div "Bills" at bounding box center [73, 58] width 71 height 14
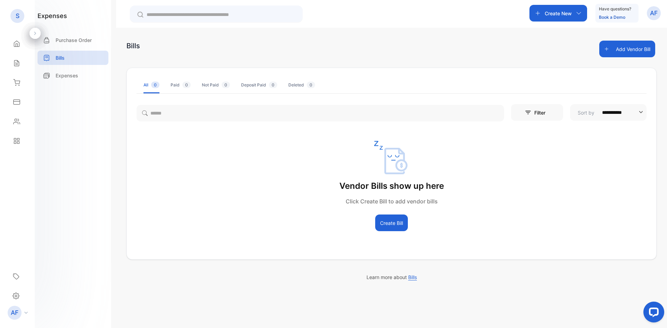
click at [399, 227] on button "Create Bill" at bounding box center [391, 223] width 33 height 17
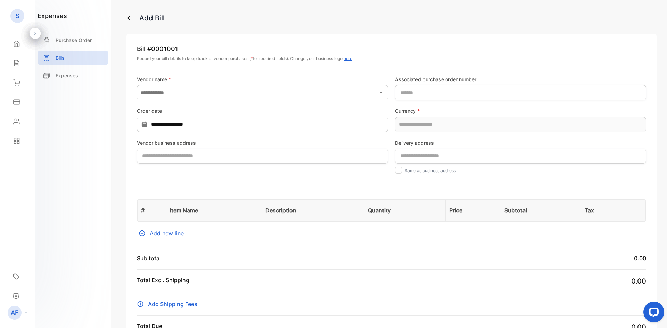
type input "**********"
click at [362, 250] on div "**********" at bounding box center [391, 246] width 530 height 426
click at [71, 76] on p "Expenses" at bounding box center [67, 75] width 23 height 7
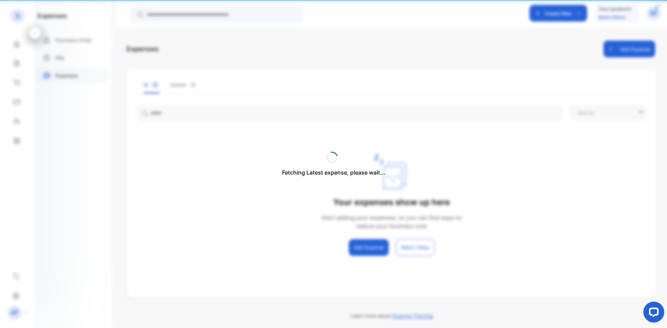
type input "**********"
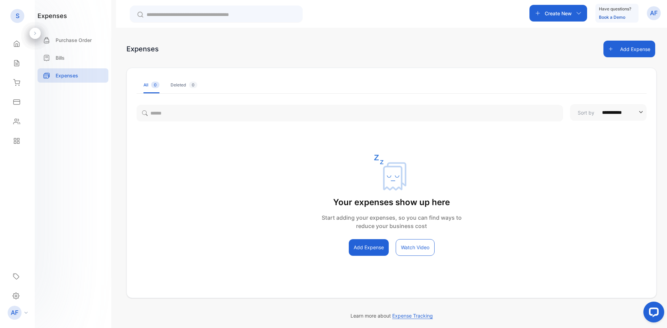
click at [365, 253] on button "Add Expense" at bounding box center [369, 247] width 40 height 17
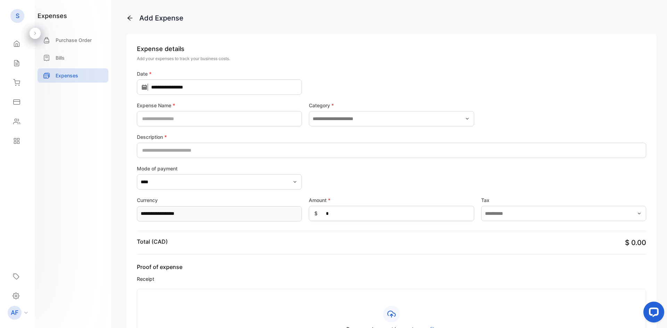
click at [284, 253] on div "Total (CAD) $ 0.00" at bounding box center [391, 243] width 509 height 24
click at [60, 60] on p "Bills" at bounding box center [60, 57] width 9 height 7
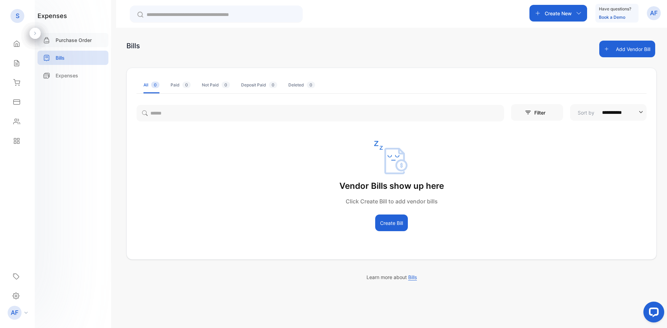
click at [77, 41] on p "Purchase Order" at bounding box center [74, 39] width 36 height 7
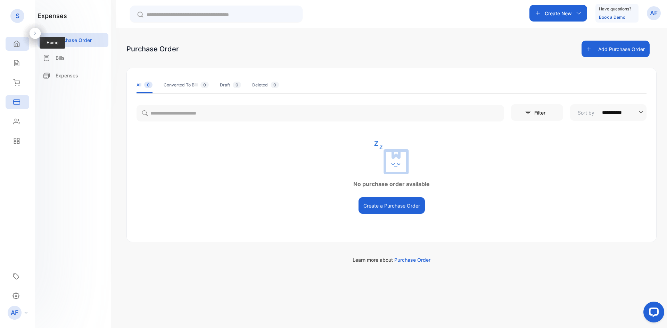
click at [16, 47] on icon at bounding box center [16, 44] width 5 height 6
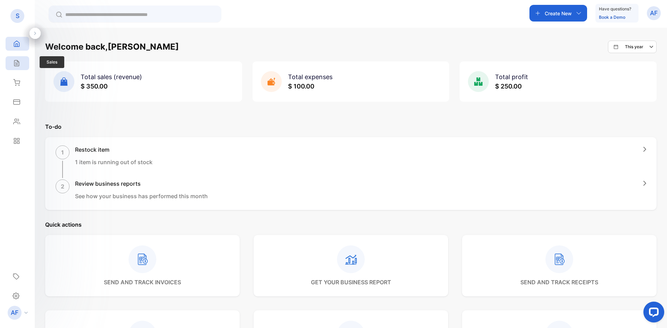
click at [15, 65] on icon at bounding box center [16, 63] width 5 height 6
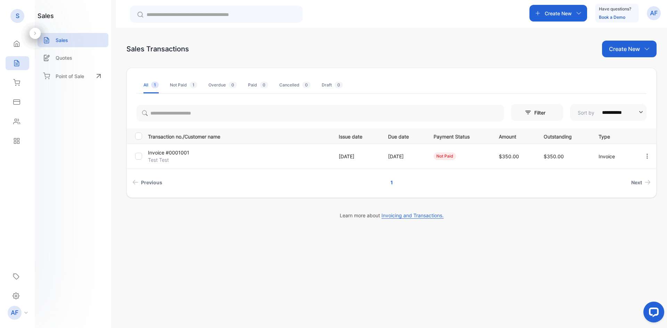
click at [209, 161] on p "Test Test" at bounding box center [178, 159] width 61 height 7
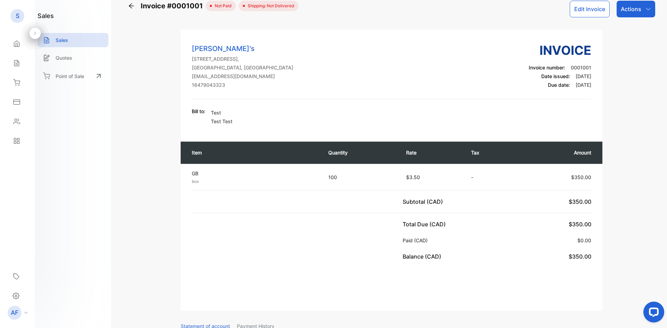
scroll to position [13, 0]
click at [578, 13] on button "Edit Invoice" at bounding box center [590, 8] width 40 height 17
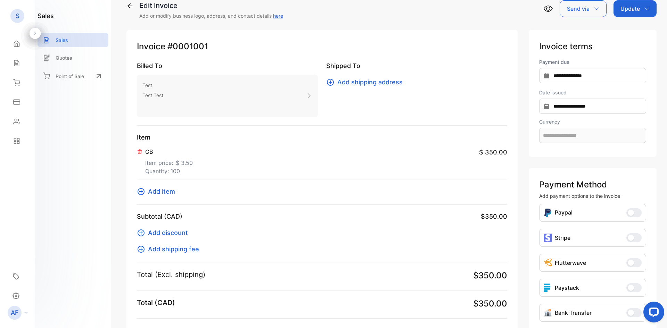
type input "**********"
click at [174, 172] on p "Quantity: 100" at bounding box center [169, 171] width 48 height 8
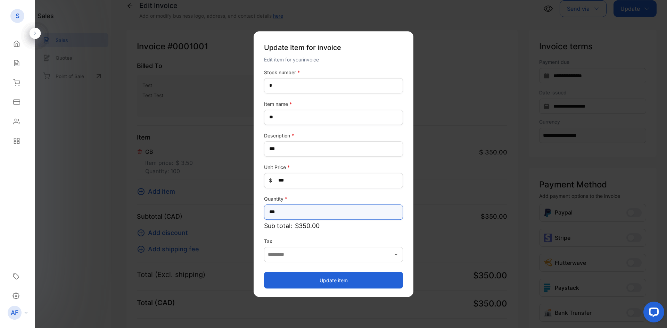
click at [292, 215] on input "***" at bounding box center [333, 212] width 139 height 15
click at [280, 211] on input "**" at bounding box center [333, 212] width 139 height 15
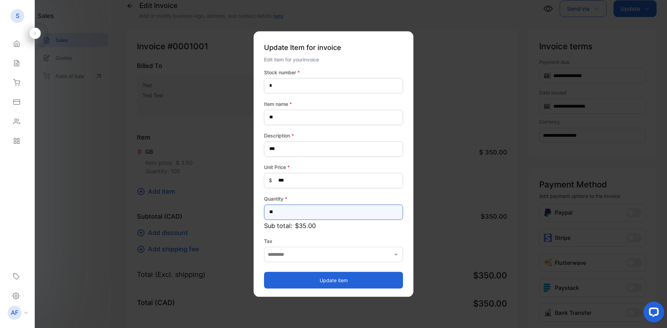
type input "**"
click at [285, 277] on button "Update item" at bounding box center [333, 280] width 139 height 17
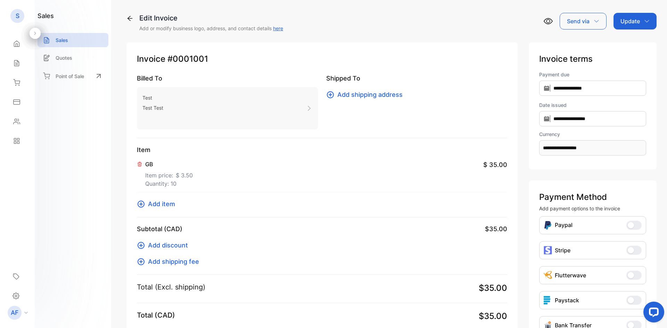
scroll to position [3, 0]
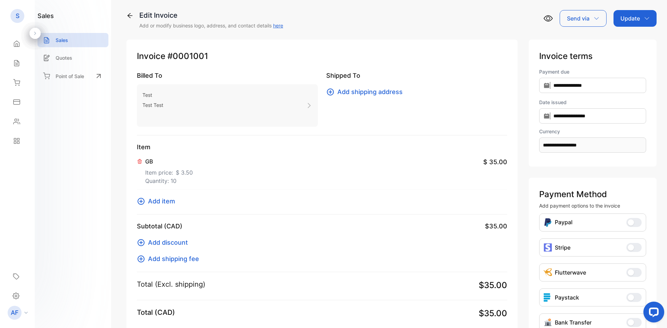
click at [626, 19] on p "Update" at bounding box center [630, 18] width 19 height 8
click at [17, 80] on icon at bounding box center [16, 82] width 7 height 7
click at [73, 75] on p "Point of Sale" at bounding box center [70, 76] width 28 height 7
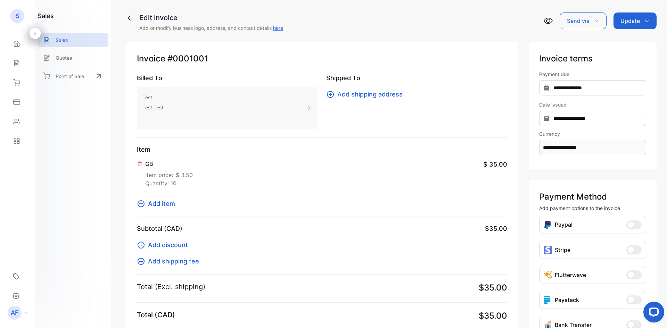
scroll to position [0, 0]
